Goal: Transaction & Acquisition: Download file/media

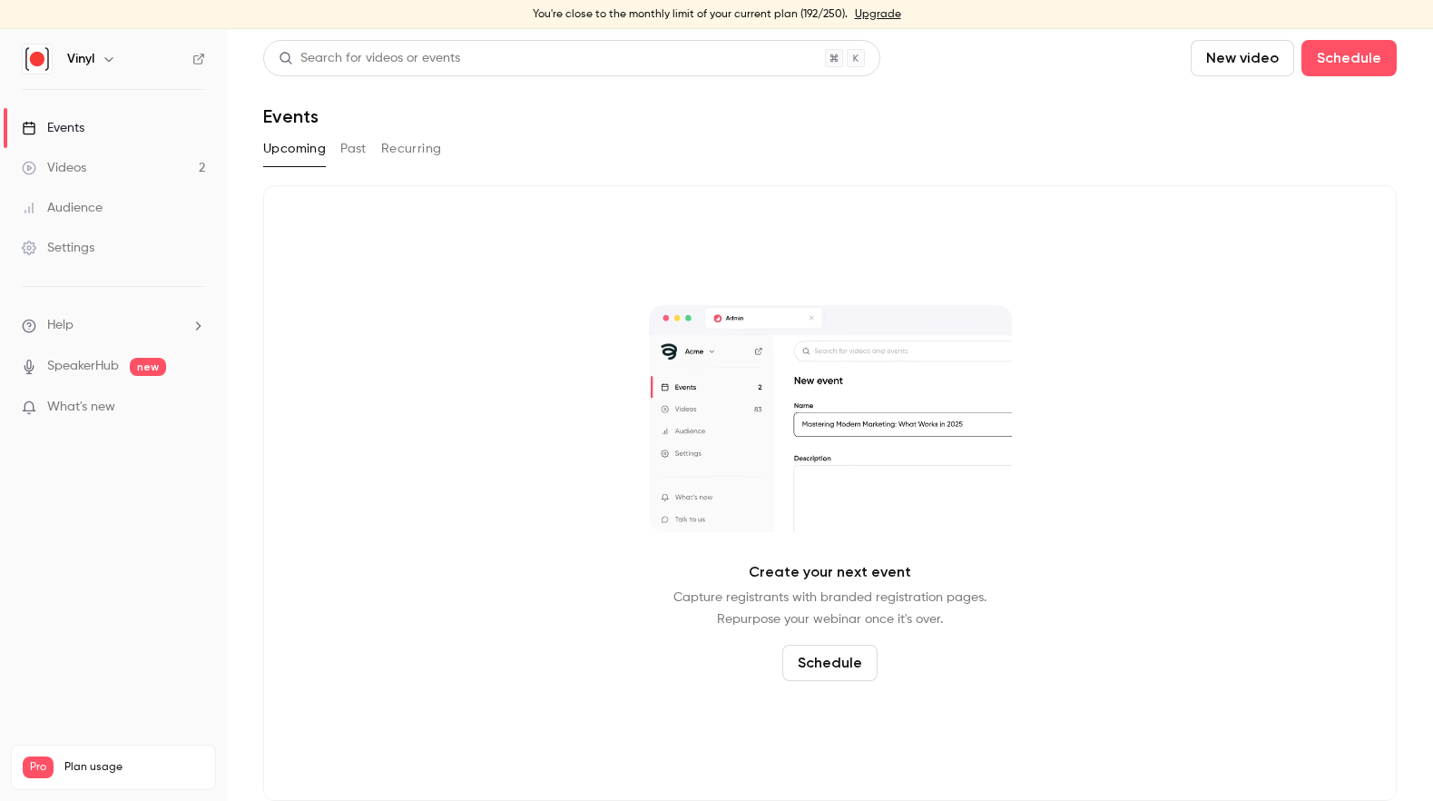
click at [144, 170] on link "Videos 2" at bounding box center [113, 168] width 227 height 40
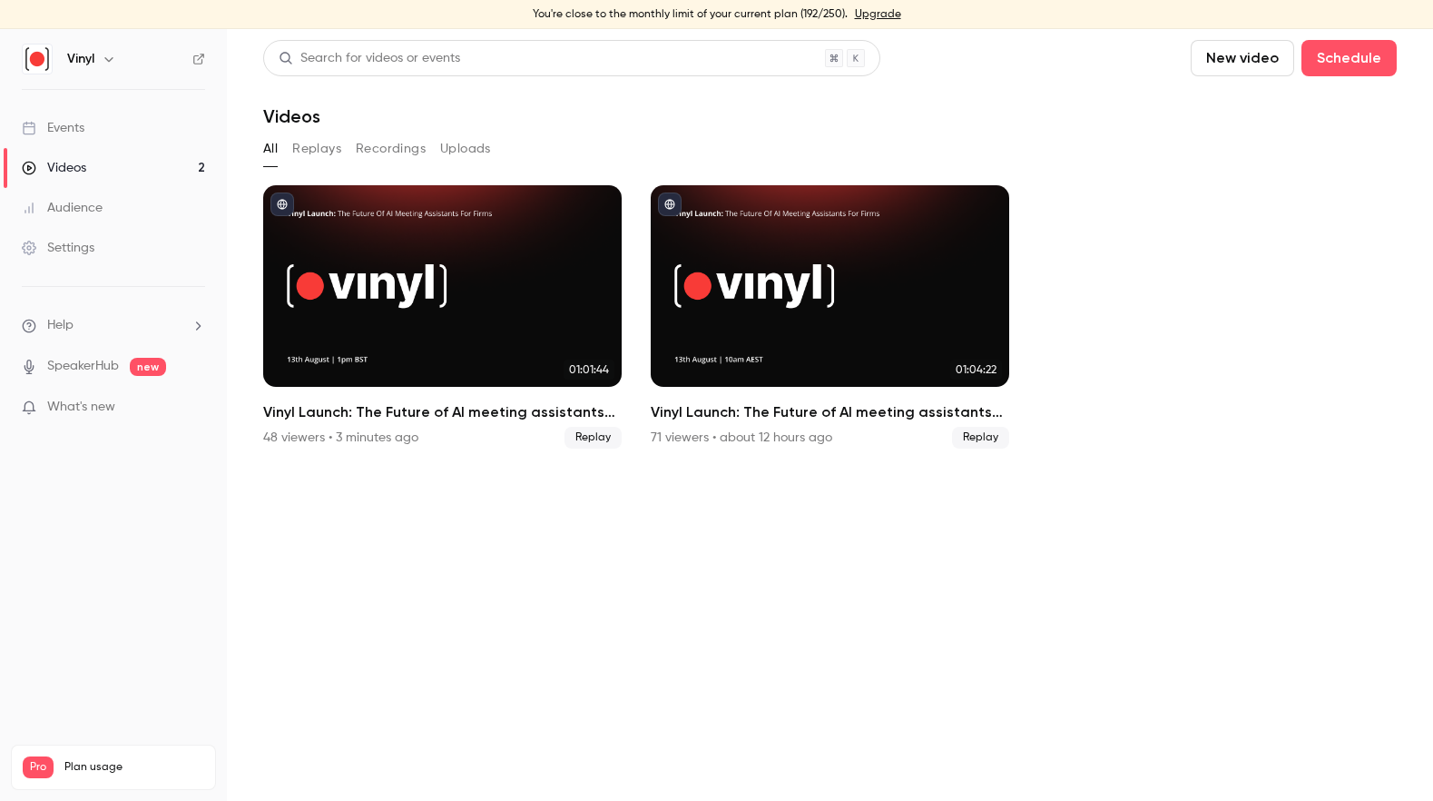
click at [108, 126] on link "Events" at bounding box center [113, 128] width 227 height 40
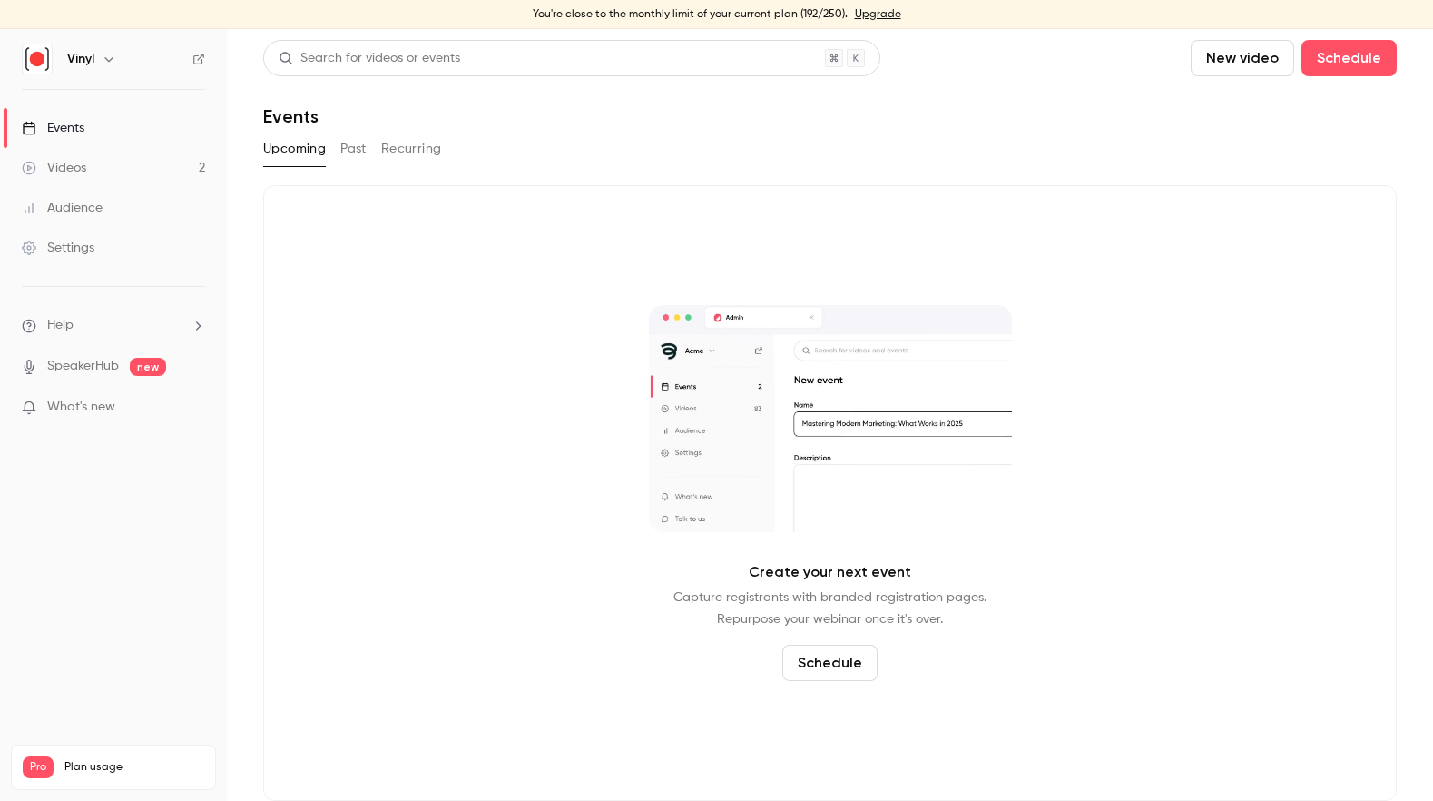
click at [359, 145] on button "Past" at bounding box center [353, 148] width 26 height 29
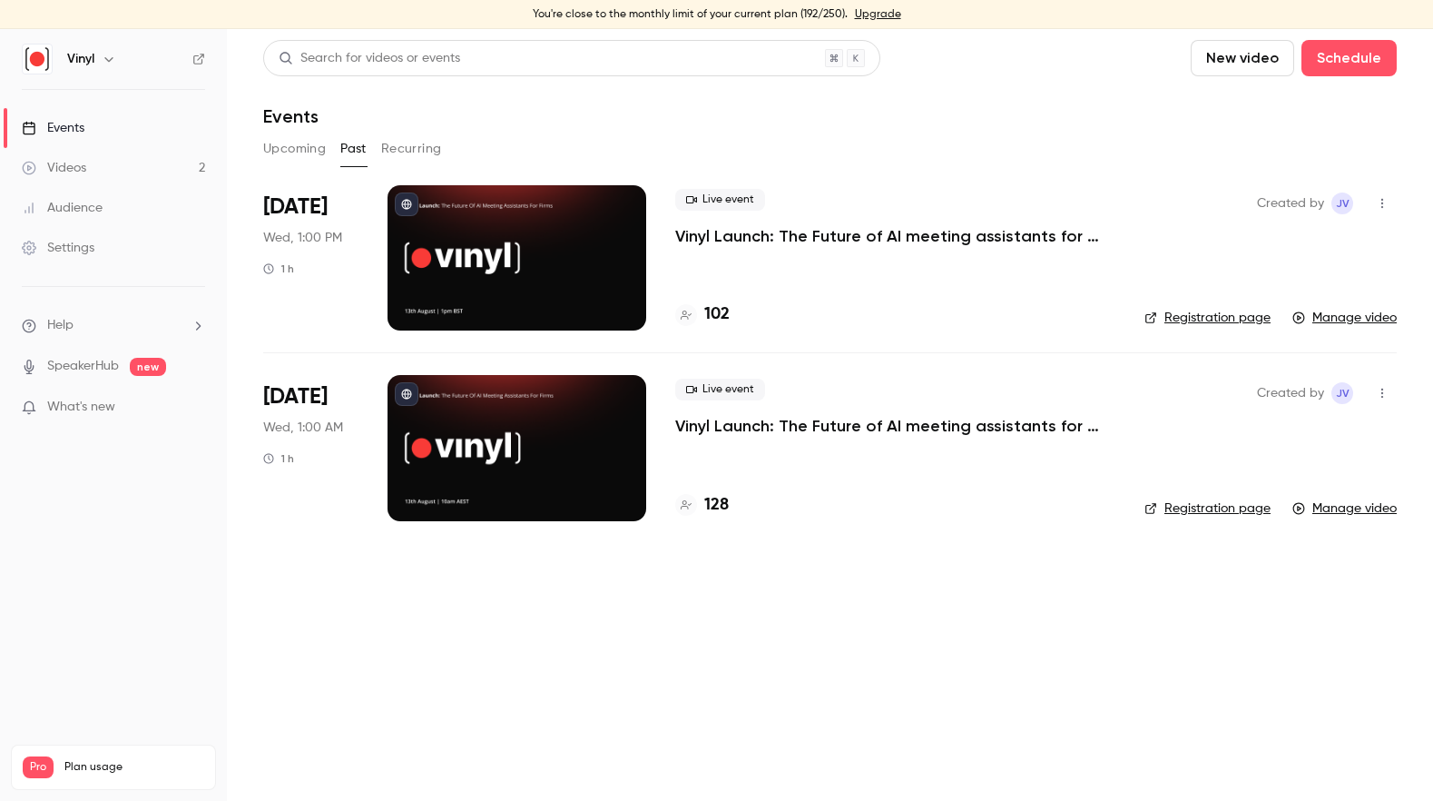
click at [526, 241] on div at bounding box center [517, 257] width 259 height 145
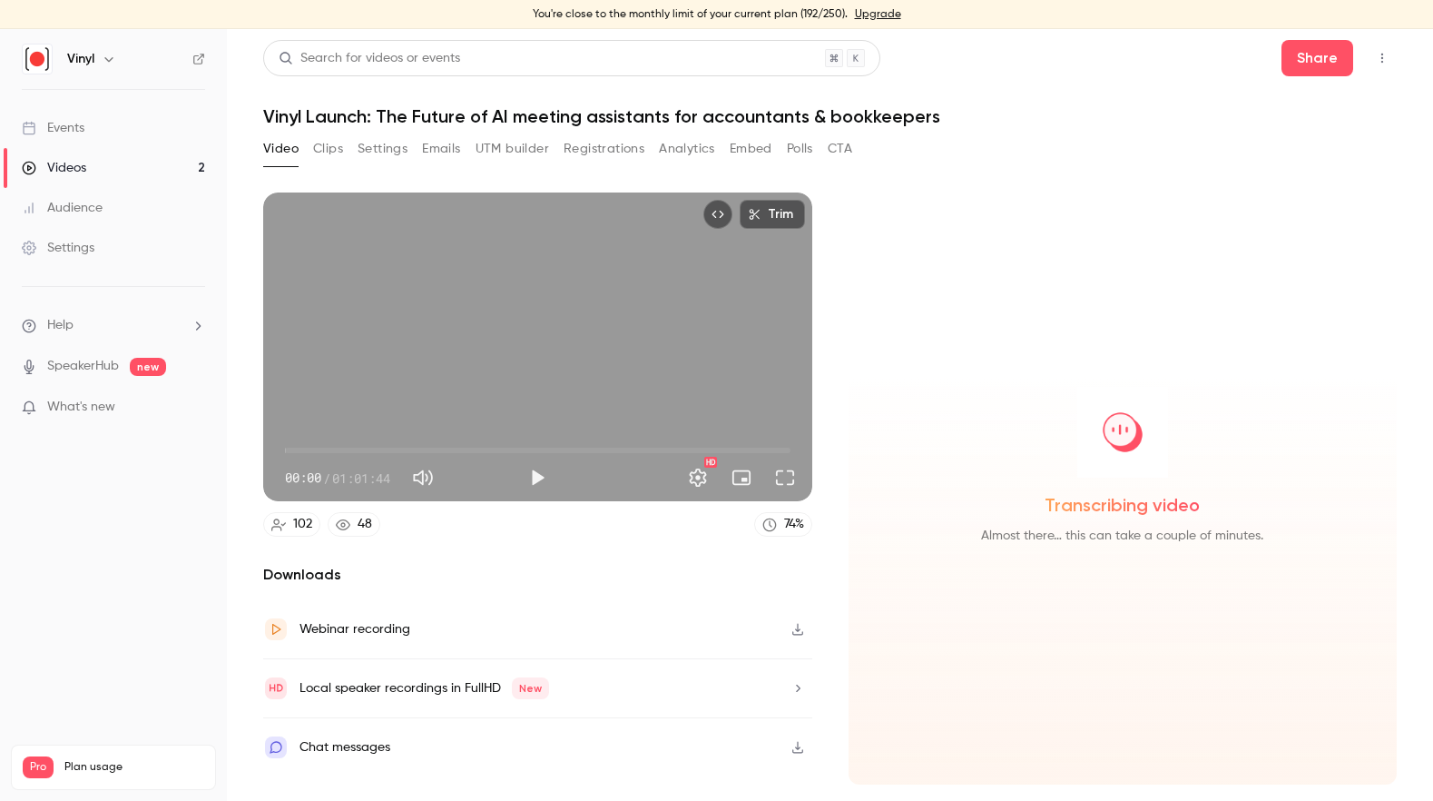
click at [783, 152] on div "Video Clips Settings Emails UTM builder Registrations Analytics Embed Polls CTA" at bounding box center [557, 148] width 589 height 29
click at [802, 146] on button "Polls" at bounding box center [800, 148] width 26 height 29
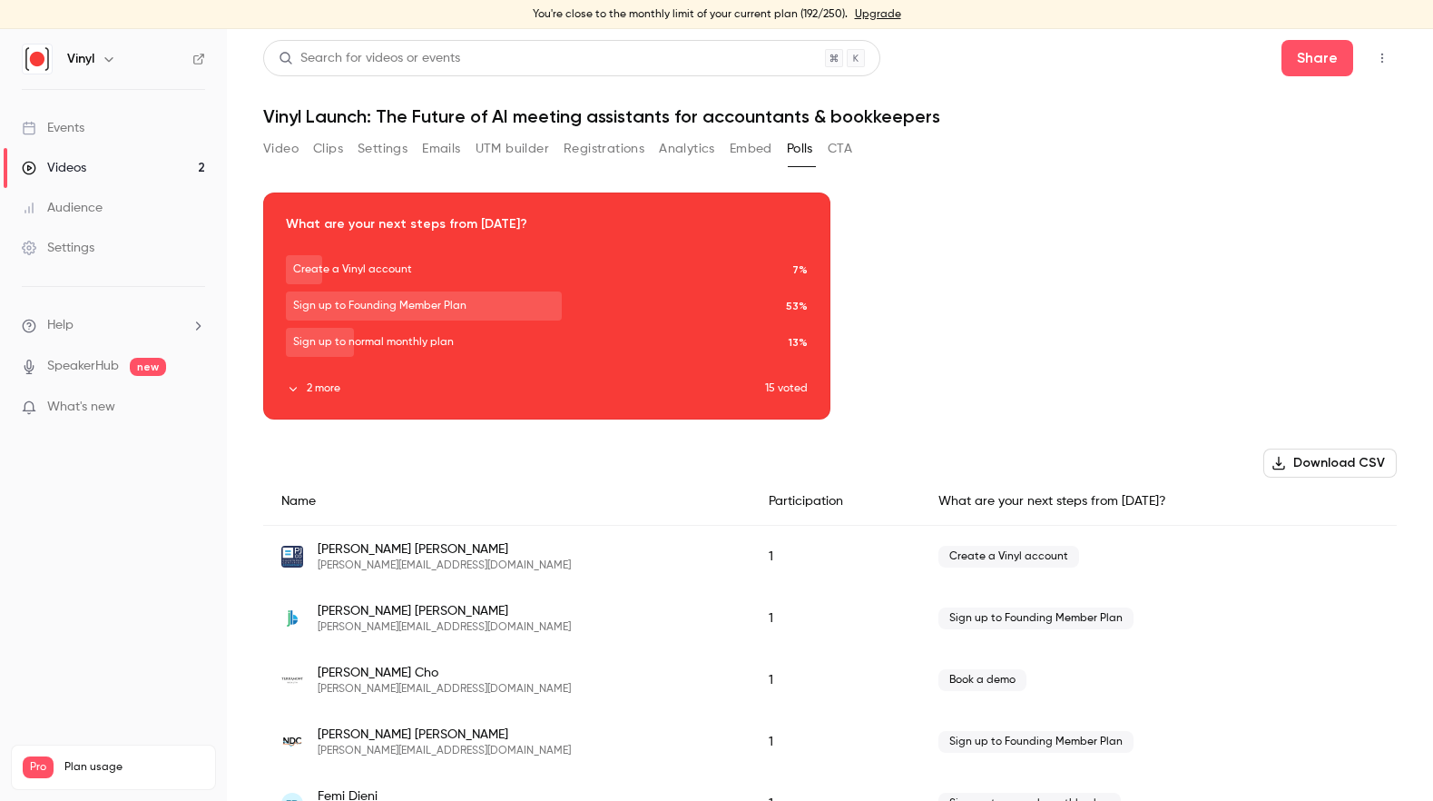
click at [585, 152] on button "Registrations" at bounding box center [604, 148] width 81 height 29
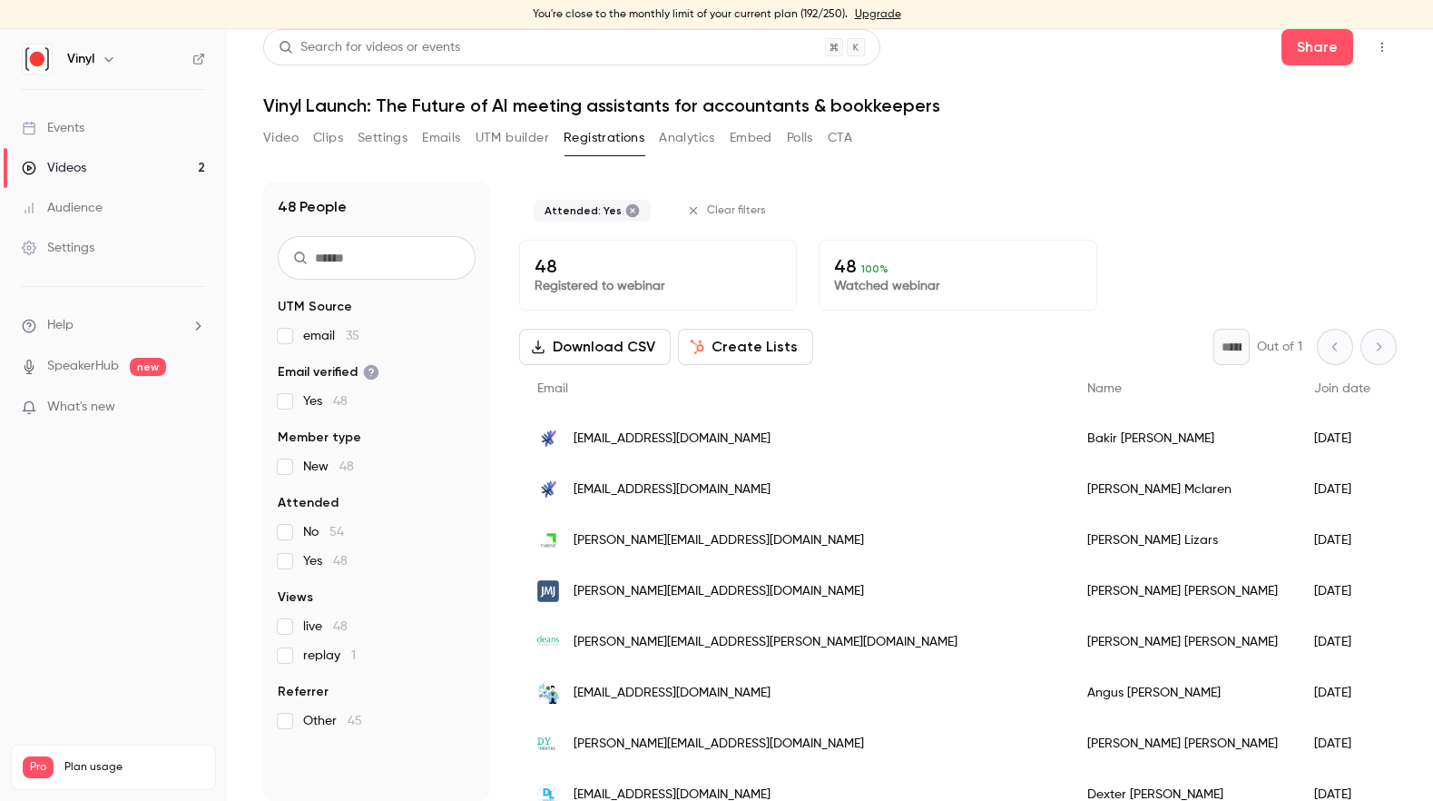
click at [803, 133] on button "Polls" at bounding box center [800, 137] width 26 height 29
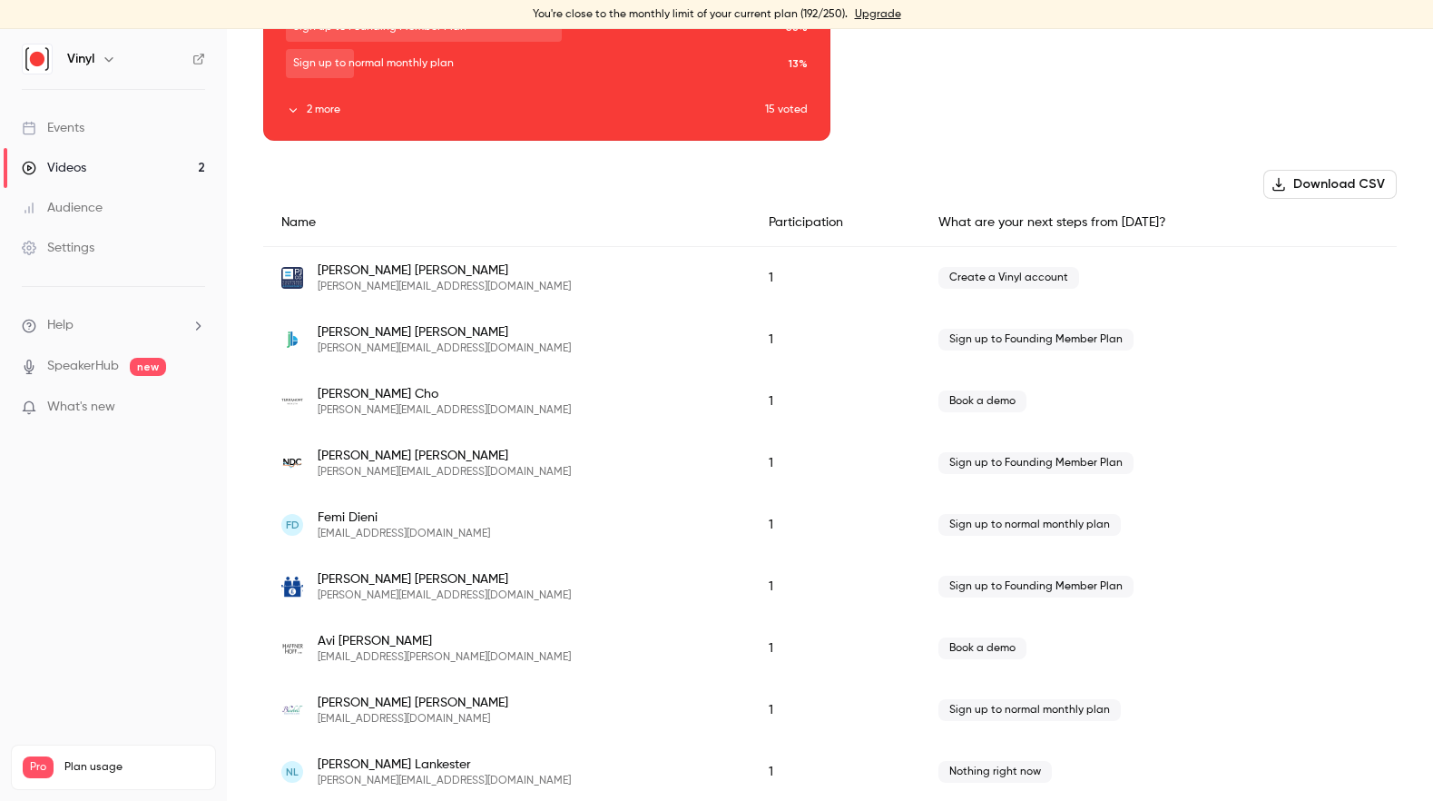
scroll to position [284, 0]
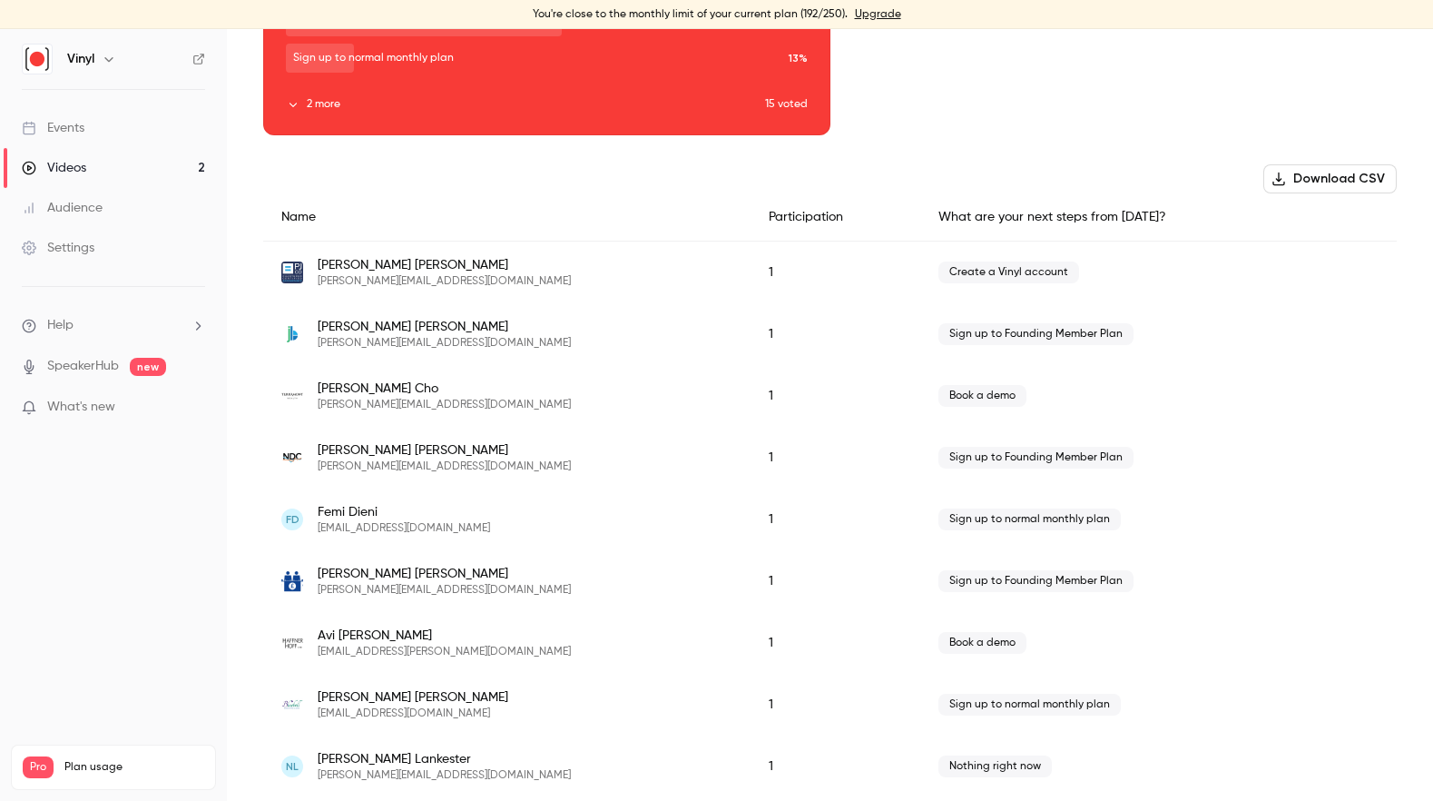
click at [1295, 175] on button "Download CSV" at bounding box center [1330, 178] width 133 height 29
